Goal: Transaction & Acquisition: Purchase product/service

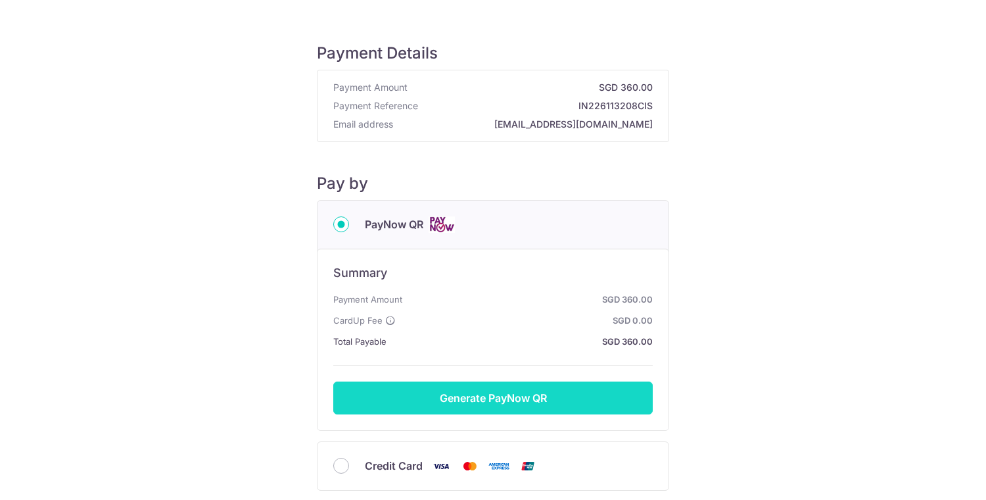
click at [512, 398] on button "Generate PayNow QR" at bounding box center [493, 397] width 320 height 33
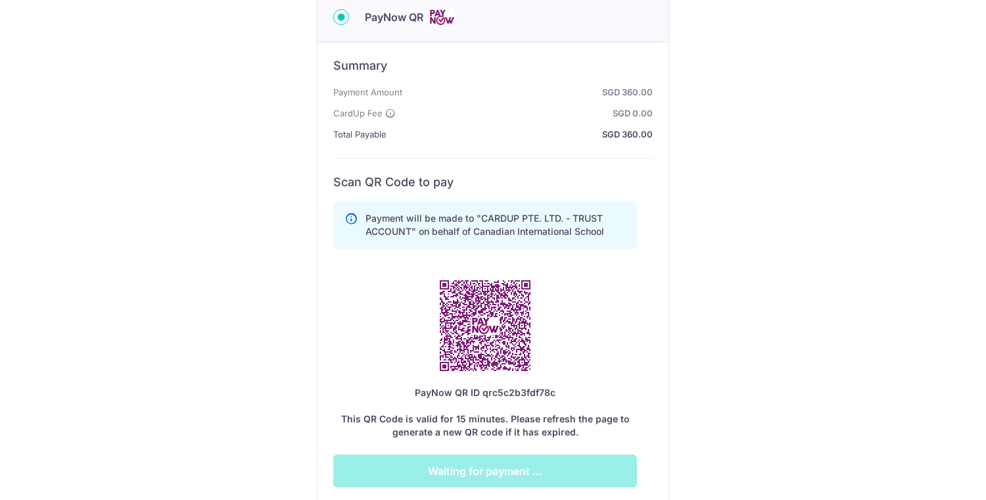
scroll to position [208, 0]
